Goal: Task Accomplishment & Management: Manage account settings

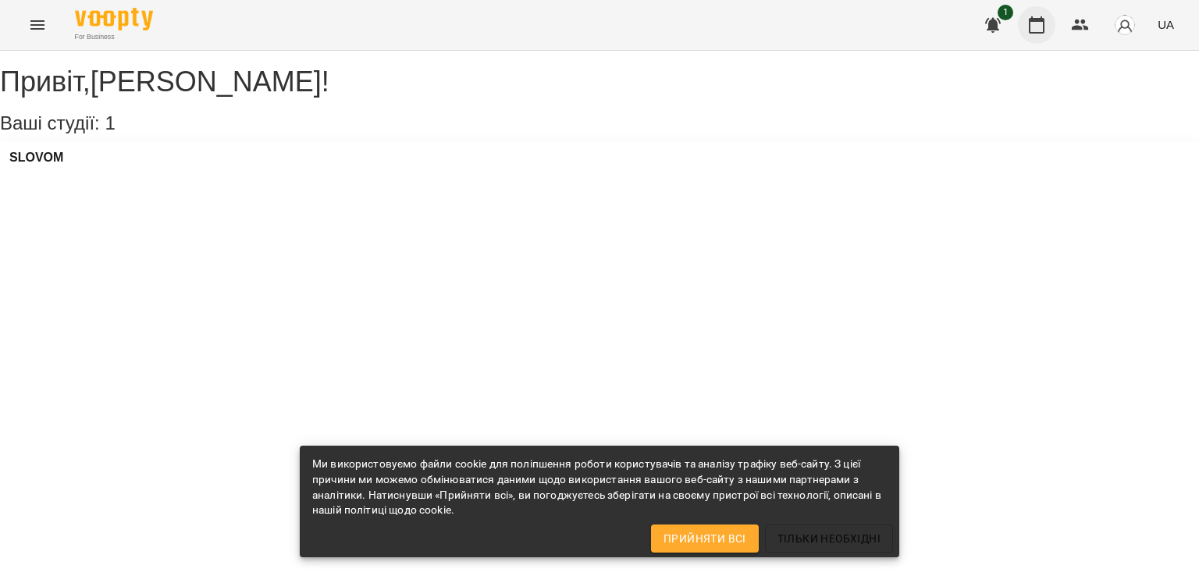
click at [1046, 26] on icon "button" at bounding box center [1036, 25] width 19 height 19
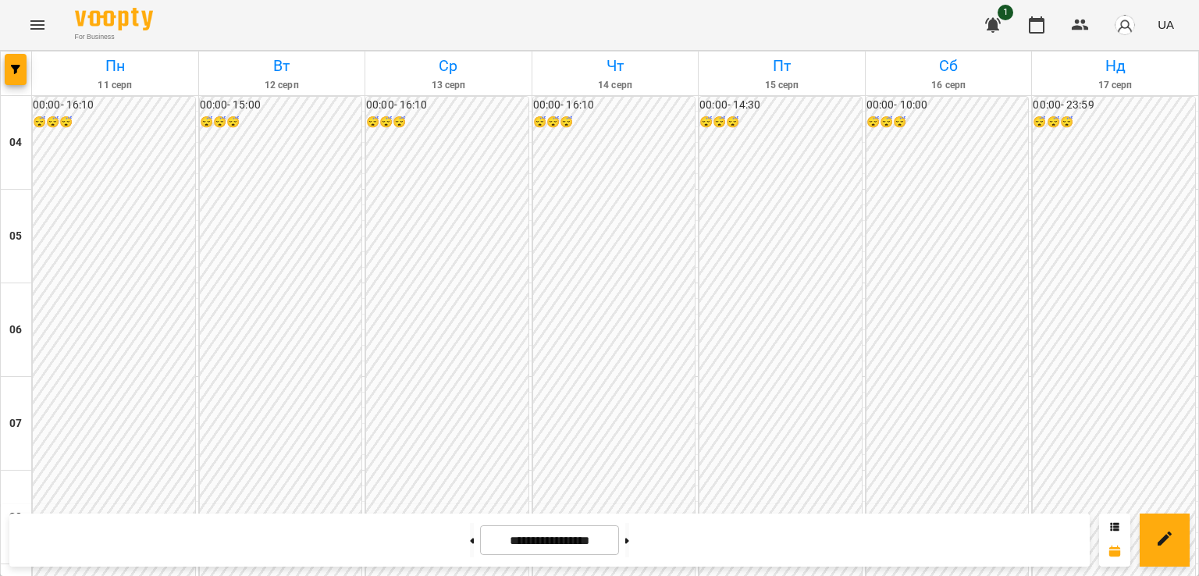
scroll to position [1177, 0]
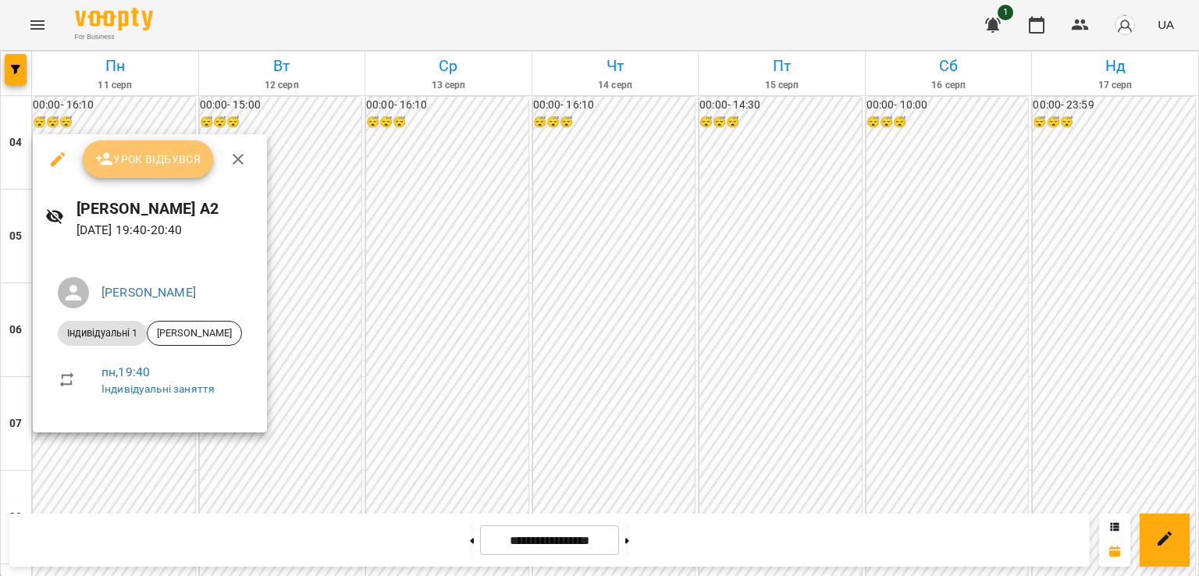
click at [144, 151] on span "Урок відбувся" at bounding box center [148, 159] width 106 height 19
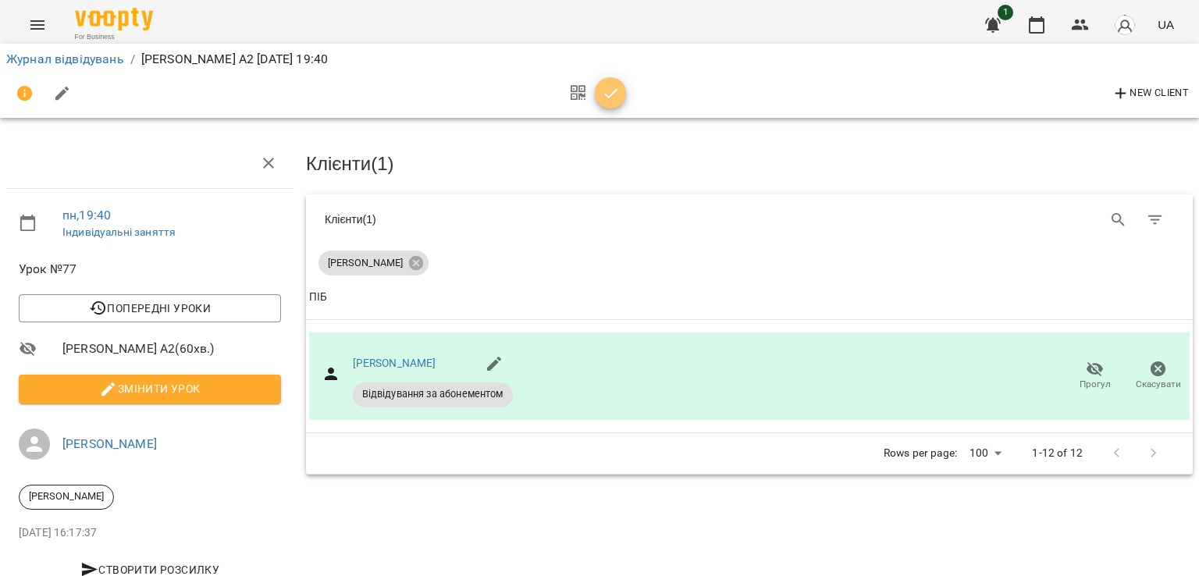
click at [614, 85] on icon "button" at bounding box center [611, 93] width 19 height 19
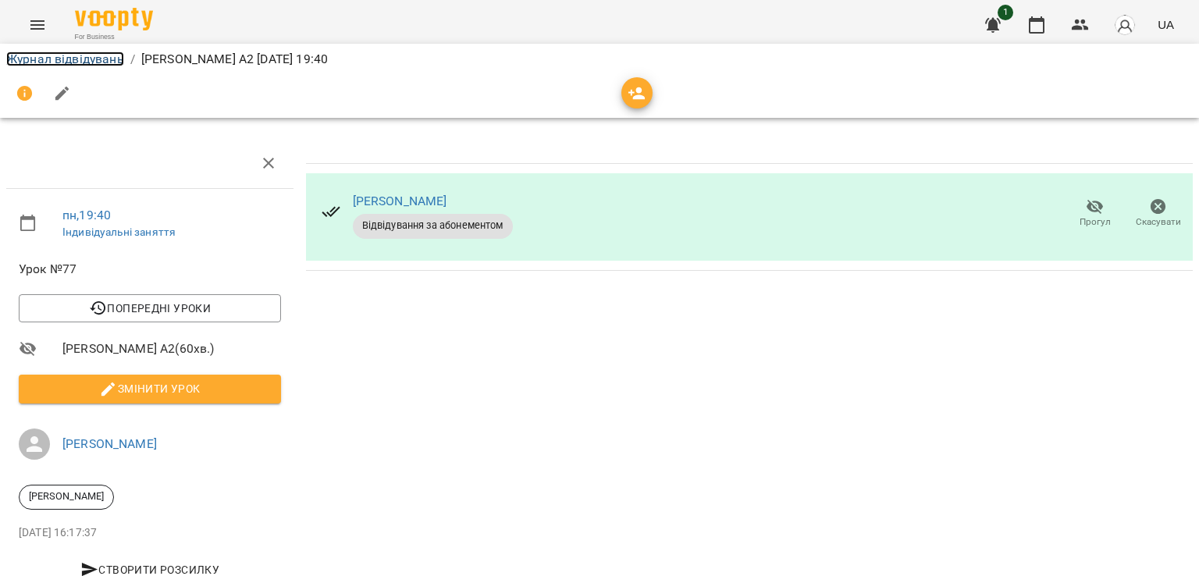
click at [91, 59] on link "Журнал відвідувань" at bounding box center [65, 59] width 118 height 15
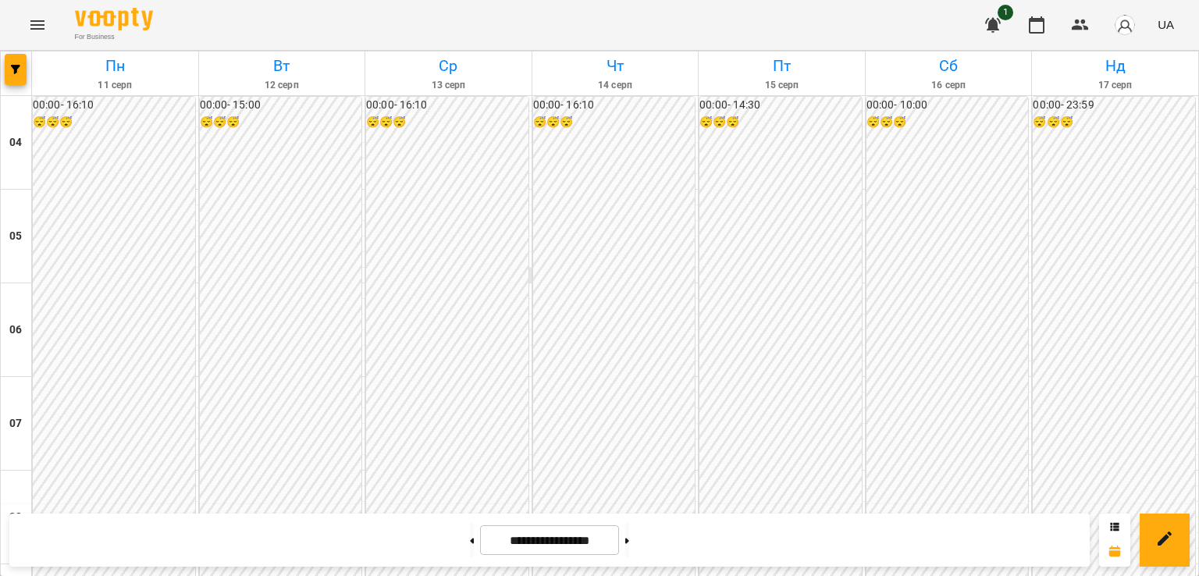
scroll to position [1259, 0]
